Goal: Information Seeking & Learning: Learn about a topic

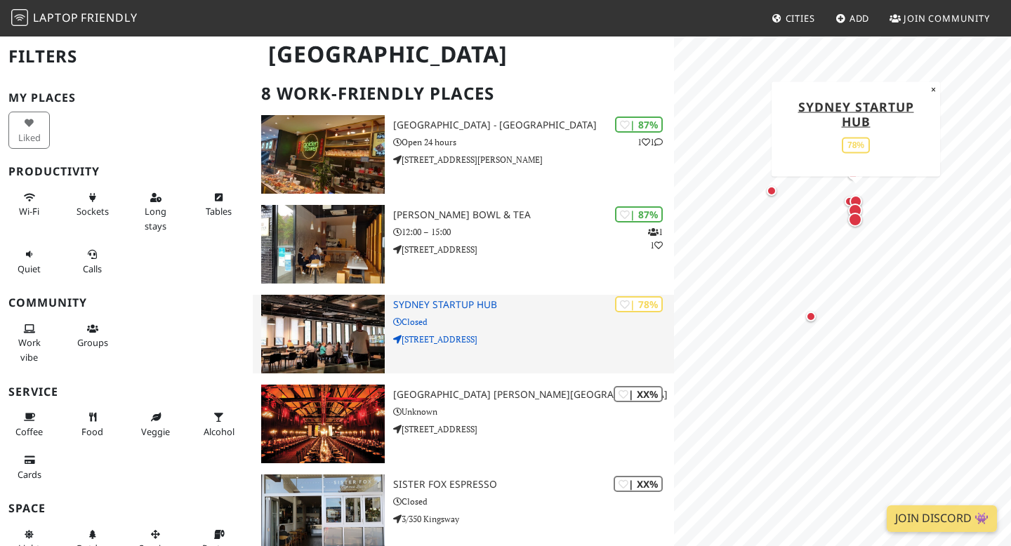
scroll to position [105, 0]
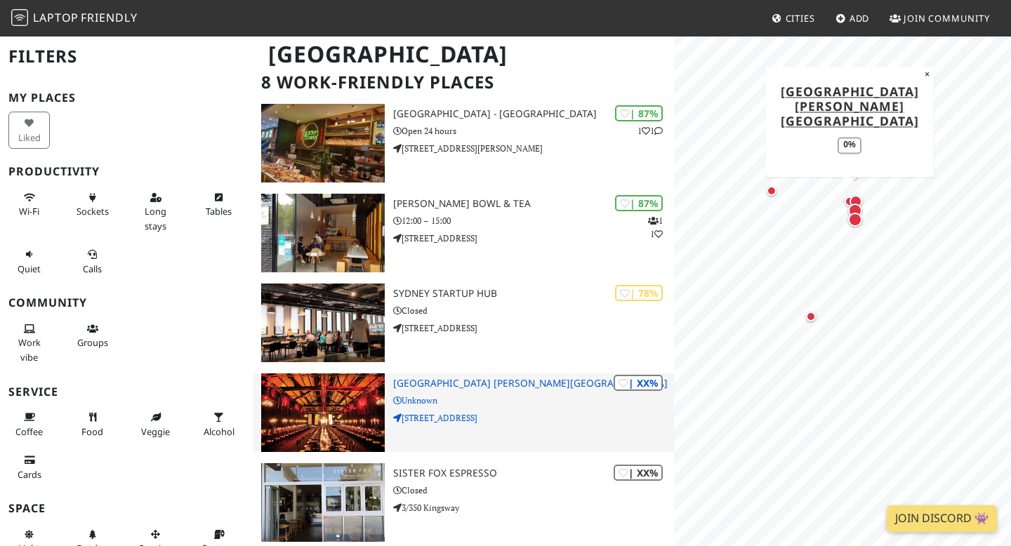
click at [427, 387] on h3 "[GEOGRAPHIC_DATA] [PERSON_NAME][GEOGRAPHIC_DATA]" at bounding box center [533, 384] width 281 height 12
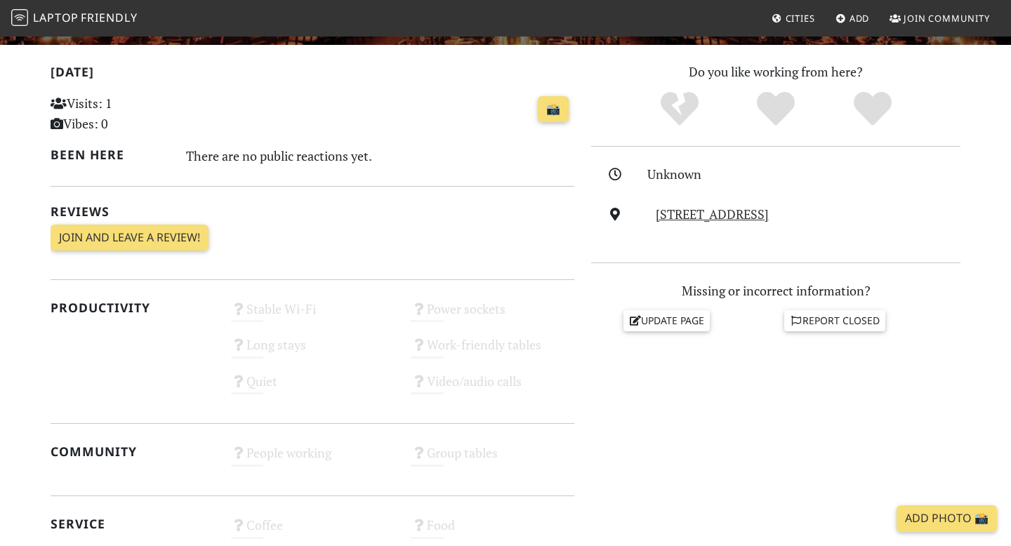
scroll to position [58, 0]
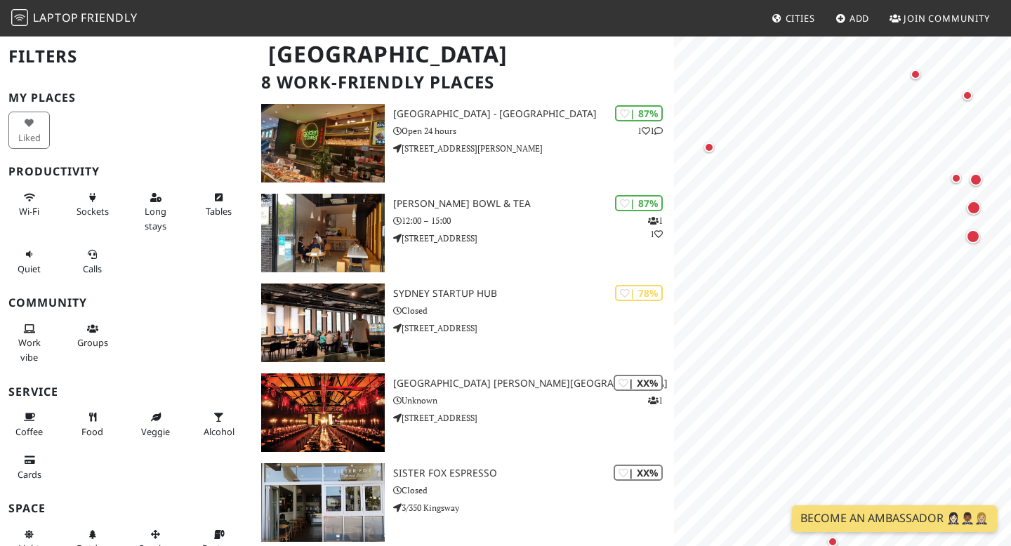
scroll to position [117, 0]
